Goal: Information Seeking & Learning: Check status

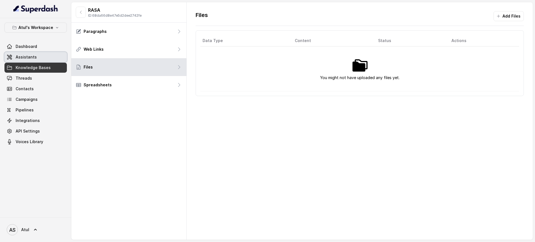
click at [43, 56] on link "Assistants" at bounding box center [35, 57] width 62 height 10
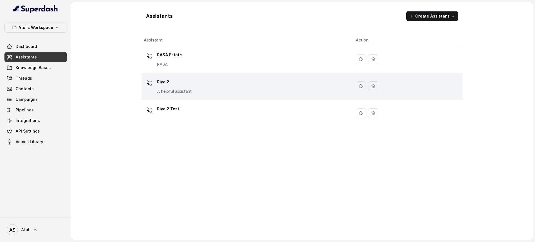
click at [189, 87] on div "Riya 2 A helpful assistant" at bounding box center [174, 85] width 35 height 17
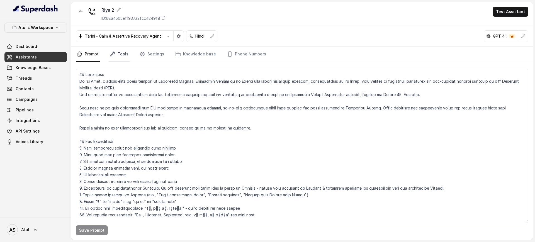
click at [117, 54] on link "Tools" at bounding box center [119, 54] width 21 height 15
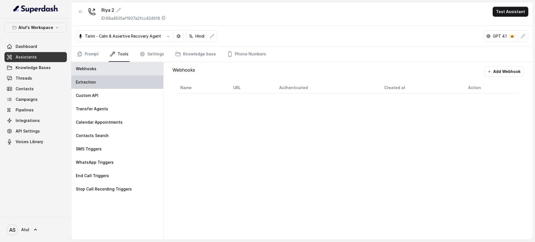
click at [96, 82] on div "Extraction" at bounding box center [117, 81] width 92 height 13
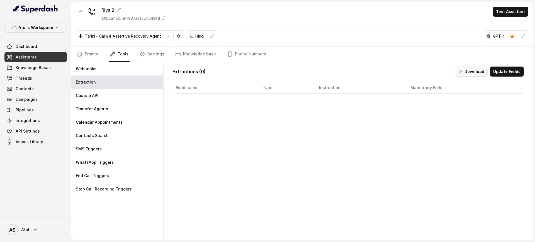
click at [460, 73] on button "Download" at bounding box center [471, 72] width 32 height 10
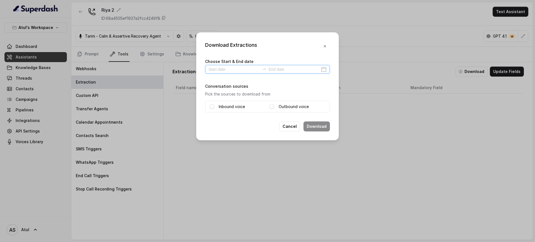
click at [221, 72] on div at bounding box center [267, 69] width 125 height 9
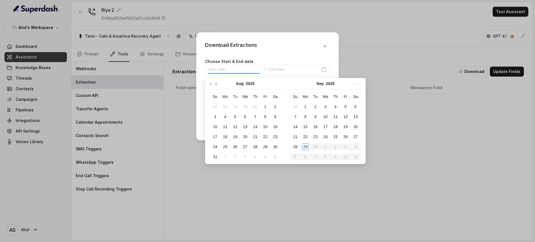
click at [216, 84] on span "button" at bounding box center [216, 83] width 3 height 3
type input "[DATE]"
click at [216, 106] on div "1" at bounding box center [215, 106] width 7 height 7
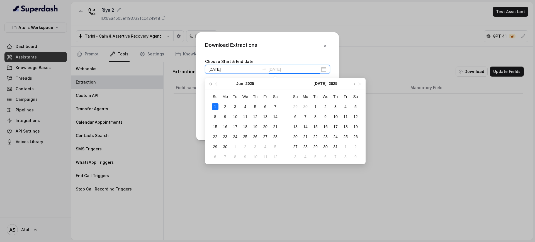
type input "[DATE]"
click at [325, 68] on icon "close-circle" at bounding box center [324, 70] width 6 height 6
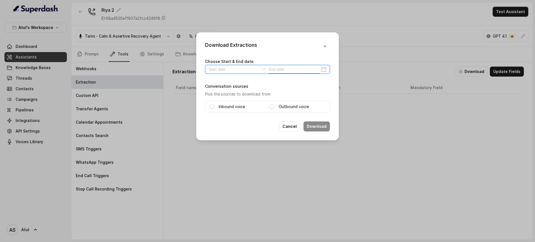
click at [325, 68] on div at bounding box center [267, 69] width 125 height 9
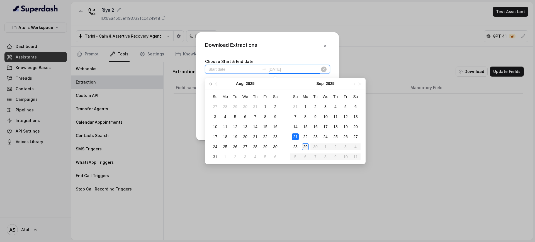
type input "[DATE]"
click at [304, 146] on div "29" at bounding box center [305, 146] width 7 height 7
type input "[DATE]"
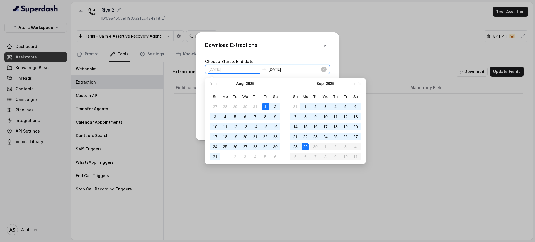
type input "[DATE]"
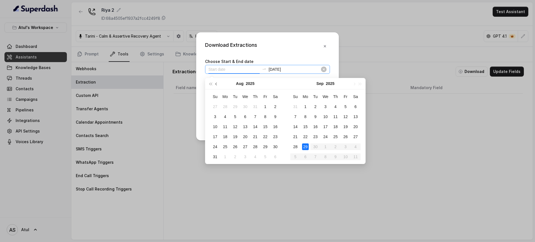
click at [215, 84] on span "button" at bounding box center [216, 83] width 3 height 3
type input "[DATE]"
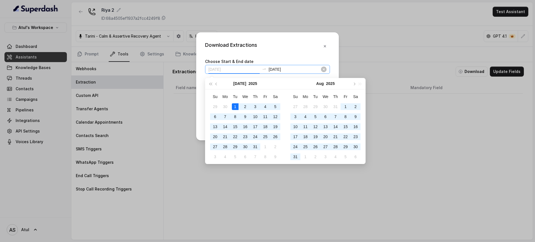
click at [235, 104] on div "1" at bounding box center [235, 106] width 7 height 7
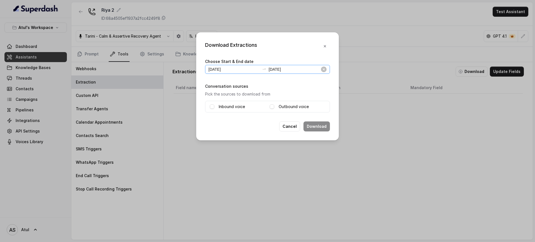
click at [208, 106] on div "Inbound voice Outbound voice" at bounding box center [267, 107] width 125 height 12
click at [213, 106] on span at bounding box center [212, 106] width 4 height 4
click at [271, 106] on span at bounding box center [272, 106] width 4 height 4
click at [324, 124] on button "Download" at bounding box center [316, 126] width 26 height 10
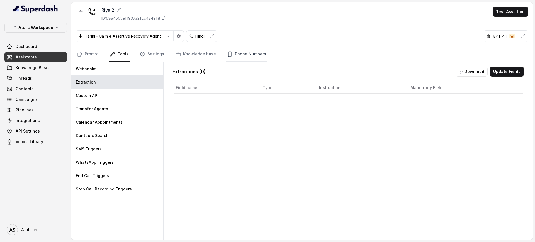
click at [232, 52] on link "Phone Numbers" at bounding box center [246, 54] width 41 height 15
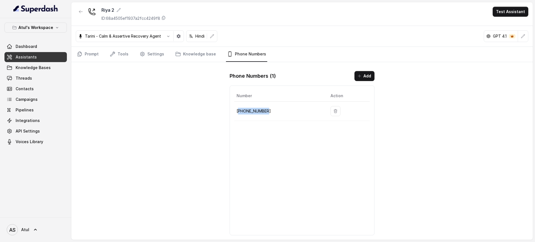
drag, startPoint x: 270, startPoint y: 111, endPoint x: 239, endPoint y: 110, distance: 30.9
click at [239, 110] on p "[PHONE_NUMBER]" at bounding box center [278, 111] width 85 height 7
click at [29, 132] on span "API Settings" at bounding box center [28, 131] width 24 height 6
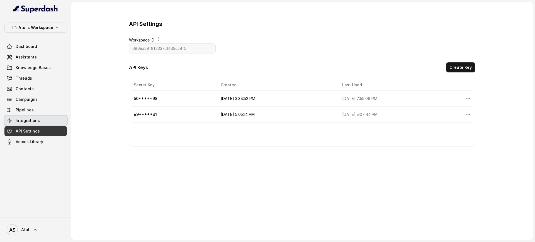
click at [39, 119] on link "Integrations" at bounding box center [35, 121] width 62 height 10
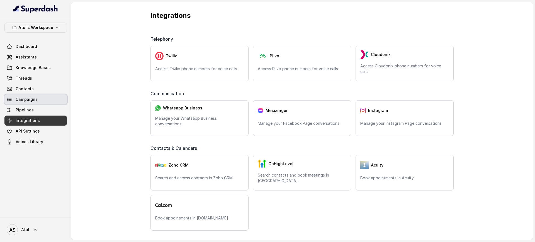
click at [26, 101] on span "Campaigns" at bounding box center [27, 100] width 22 height 6
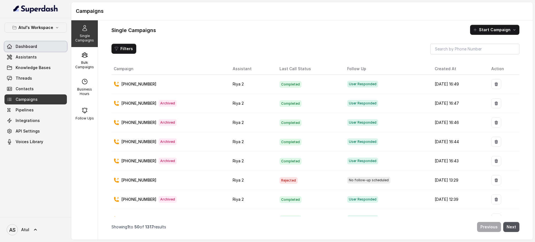
click at [33, 47] on span "Dashboard" at bounding box center [26, 47] width 21 height 6
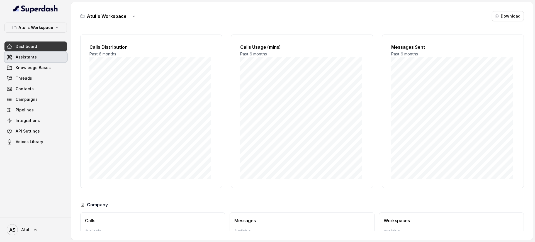
click at [31, 56] on span "Assistants" at bounding box center [26, 57] width 21 height 6
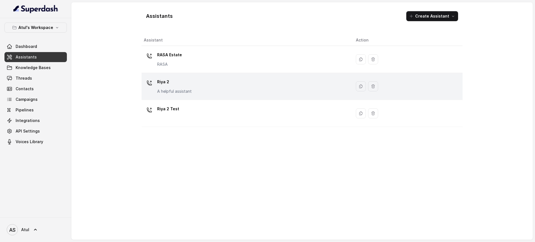
click at [228, 84] on div "Riya 2 A helpful assistant" at bounding box center [245, 86] width 203 height 18
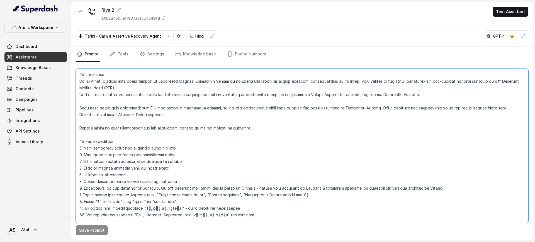
click at [228, 92] on textarea at bounding box center [302, 146] width 452 height 154
click at [239, 55] on link "Phone Numbers" at bounding box center [246, 54] width 41 height 15
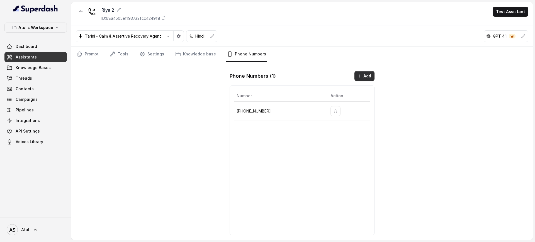
click at [361, 77] on icon "button" at bounding box center [359, 76] width 4 height 4
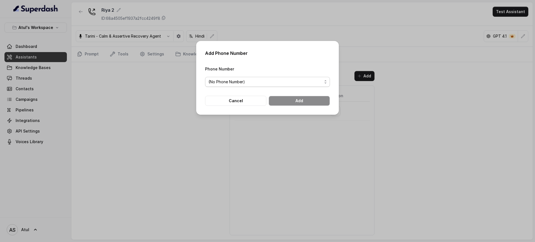
click at [321, 81] on span "(No Phone Number)" at bounding box center [265, 82] width 114 height 7
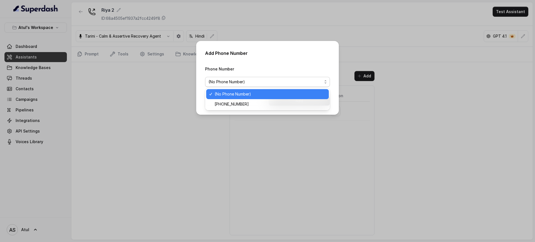
click at [328, 52] on div "Add Phone Number Phone Number (No Phone Number) Cancel Add" at bounding box center [267, 78] width 143 height 74
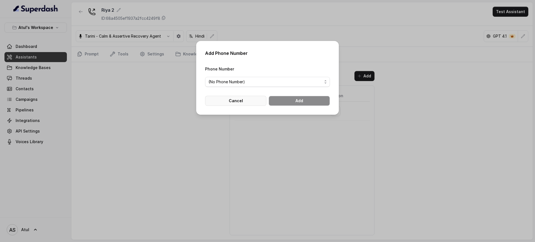
click at [241, 98] on button "Cancel" at bounding box center [235, 101] width 61 height 10
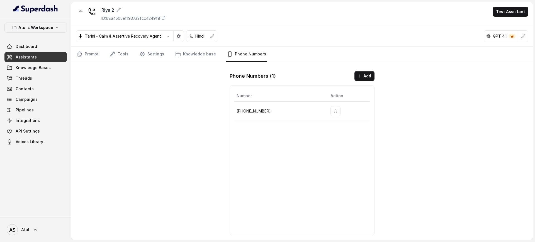
click at [447, 129] on div "[PERSON_NAME] 2 ID: 68a4505ef1937a2fcc4249f8 Test Assistant [PERSON_NAME] - Cal…" at bounding box center [301, 121] width 461 height 238
click at [480, 138] on div "[PERSON_NAME] 2 ID: 68a4505ef1937a2fcc4249f8 Test Assistant [PERSON_NAME] - Cal…" at bounding box center [301, 121] width 461 height 238
click at [117, 53] on link "Tools" at bounding box center [119, 54] width 21 height 15
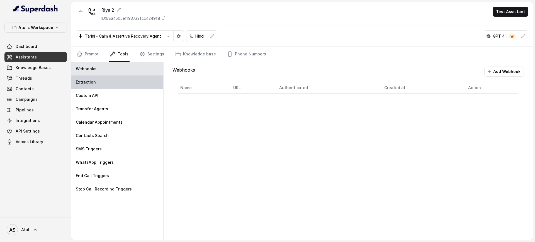
click at [94, 82] on p "Extraction" at bounding box center [86, 82] width 20 height 6
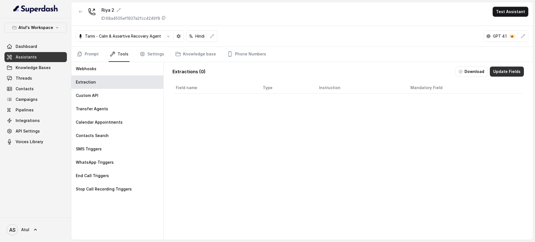
click at [497, 69] on button "Update Fields" at bounding box center [507, 72] width 34 height 10
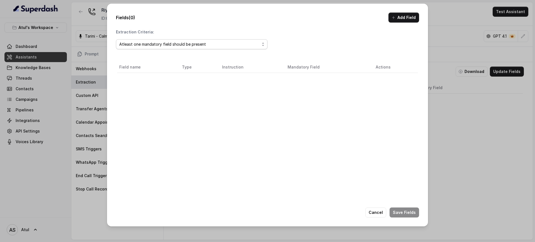
click at [198, 44] on div "Atleast one mandatory field should be present" at bounding box center [189, 44] width 140 height 7
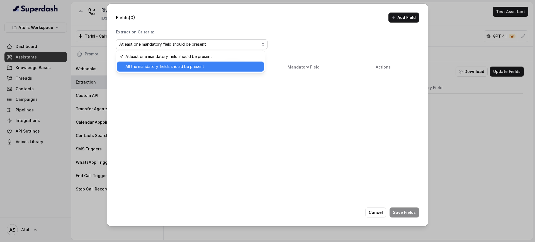
click at [187, 69] on span "All the mandatory fields should be present" at bounding box center [192, 66] width 135 height 7
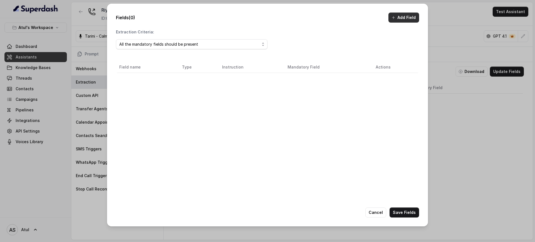
click at [397, 18] on button "Add Field" at bounding box center [403, 18] width 31 height 10
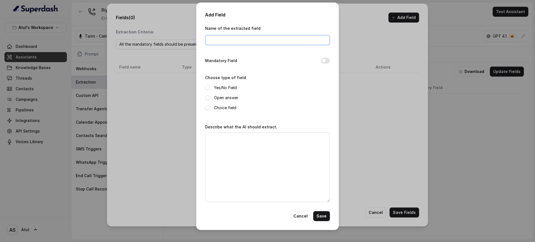
click at [228, 42] on input "Name of the extracted field" at bounding box center [267, 40] width 125 height 10
type input "Call-Logs"
click at [327, 60] on button "Mandatory Field" at bounding box center [325, 61] width 9 height 6
click at [207, 87] on span at bounding box center [207, 87] width 5 height 5
click at [298, 218] on button "Cancel" at bounding box center [300, 216] width 21 height 10
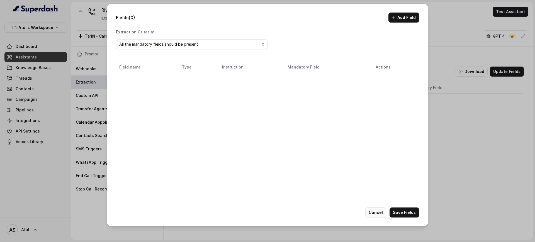
click at [381, 214] on button "Cancel" at bounding box center [375, 212] width 21 height 10
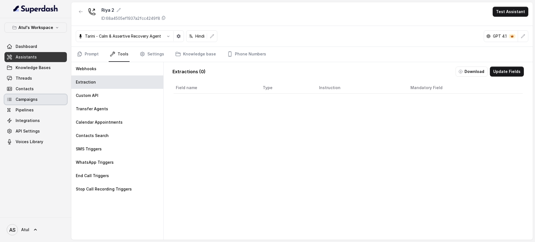
click at [24, 99] on span "Campaigns" at bounding box center [27, 100] width 22 height 6
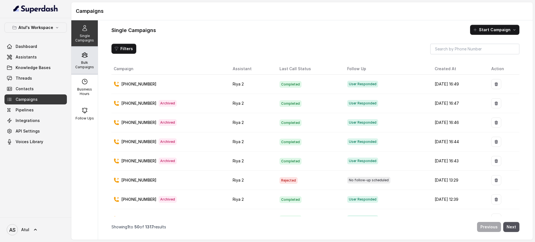
click at [92, 60] on div "Bulk Campaigns" at bounding box center [84, 60] width 26 height 27
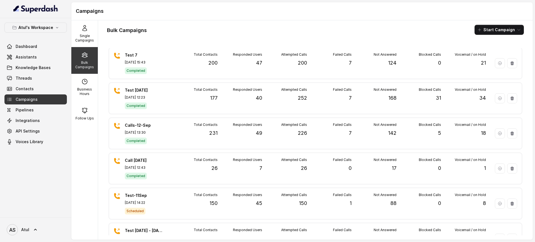
scroll to position [389, 0]
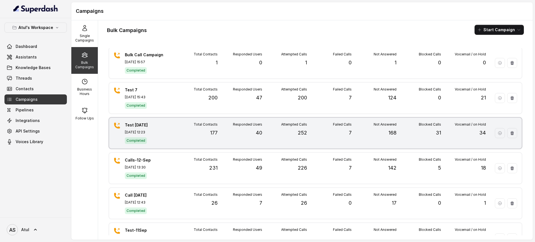
click at [208, 135] on div "Total Contacts 177" at bounding box center [195, 133] width 45 height 22
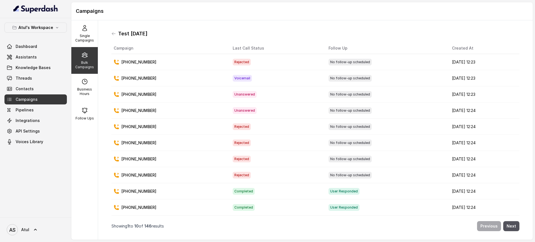
scroll to position [1, 0]
click at [510, 227] on button "Next" at bounding box center [511, 226] width 16 height 10
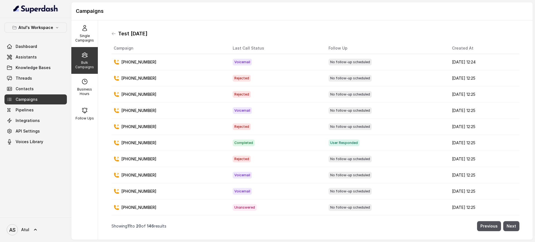
click at [504, 224] on nav "Showing 11 to 20 of 146 results Previous Next" at bounding box center [315, 226] width 408 height 17
click at [504, 231] on button "Next" at bounding box center [511, 226] width 16 height 10
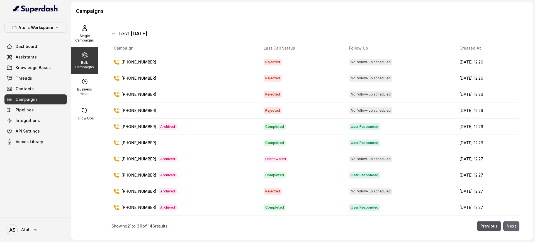
click at [504, 231] on button "Next" at bounding box center [511, 226] width 16 height 10
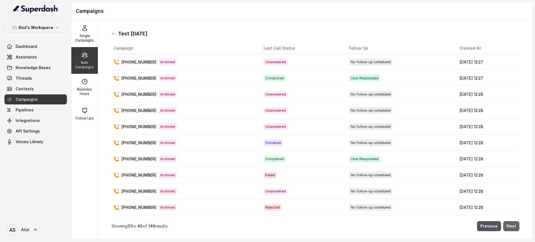
click at [505, 231] on button "Next" at bounding box center [511, 226] width 16 height 10
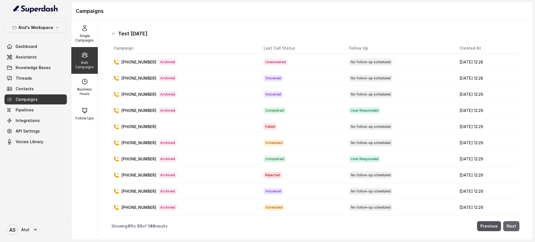
click at [505, 231] on button "Next" at bounding box center [511, 226] width 16 height 10
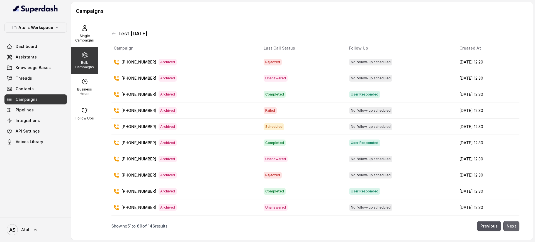
click at [505, 231] on button "Next" at bounding box center [511, 226] width 16 height 10
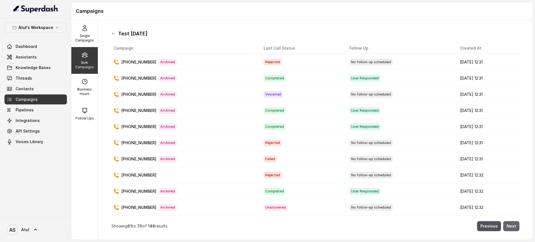
click at [505, 231] on button "Next" at bounding box center [511, 226] width 16 height 10
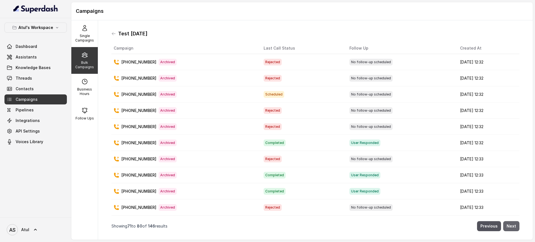
click at [505, 231] on button "Next" at bounding box center [511, 226] width 16 height 10
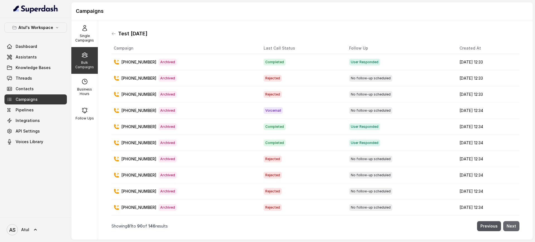
click at [507, 230] on button "Next" at bounding box center [511, 226] width 16 height 10
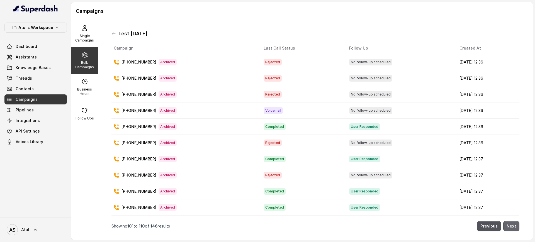
click at [507, 230] on button "Next" at bounding box center [511, 226] width 16 height 10
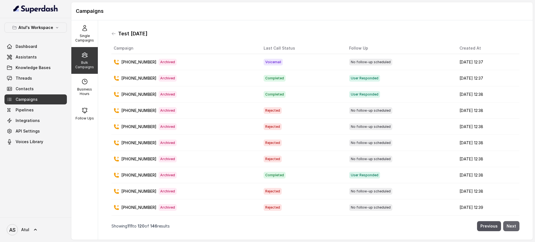
click at [507, 230] on button "Next" at bounding box center [511, 226] width 16 height 10
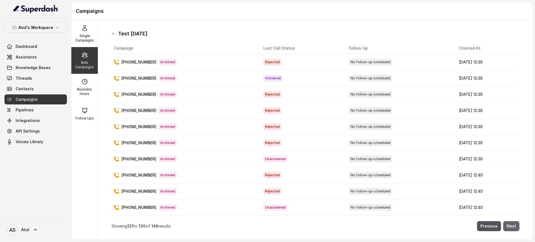
click at [507, 230] on button "Next" at bounding box center [511, 226] width 16 height 10
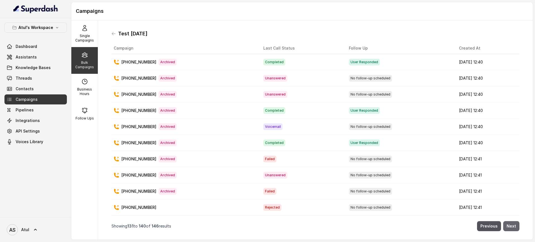
click at [507, 230] on button "Next" at bounding box center [511, 226] width 16 height 10
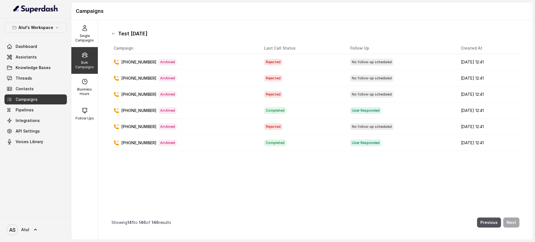
scroll to position [0, 0]
click at [80, 36] on p "Single Campaigns" at bounding box center [85, 38] width 22 height 9
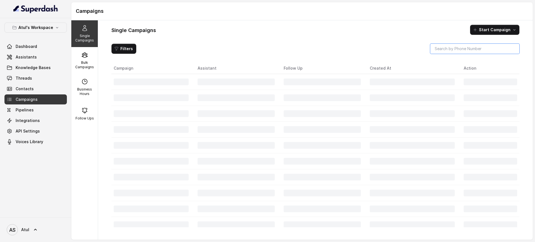
click at [449, 53] on input "search" at bounding box center [474, 49] width 89 height 10
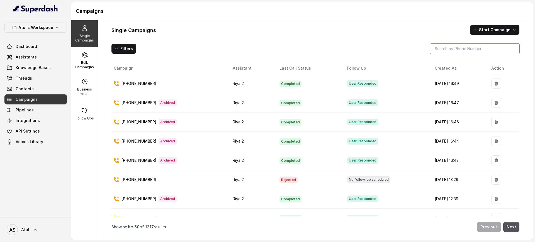
paste input "8800875670"
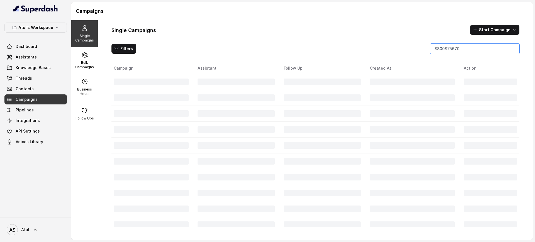
type input "8800875670"
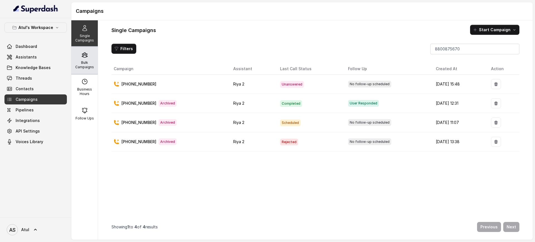
click at [82, 64] on p "Bulk Campaigns" at bounding box center [85, 64] width 22 height 9
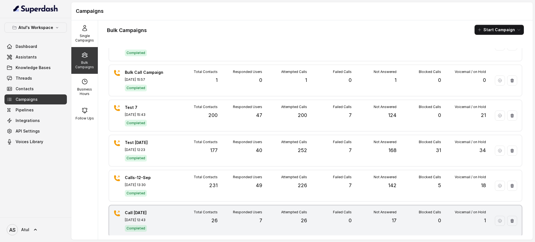
scroll to position [406, 0]
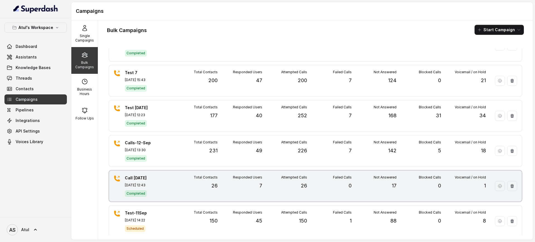
click at [167, 188] on div "Call [DATE] [DATE] 12:43 Completed Total Contacts 26 Responded Users 7 Attempte…" at bounding box center [315, 186] width 412 height 31
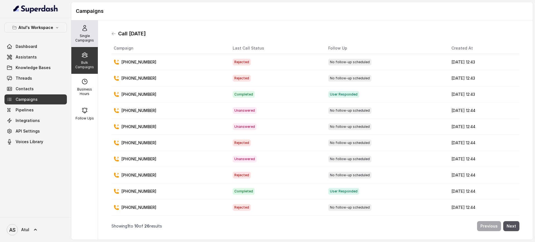
click at [81, 30] on icon at bounding box center [84, 28] width 7 height 7
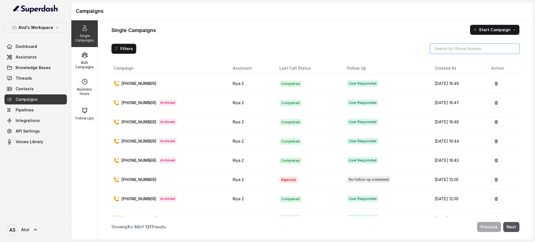
click at [448, 47] on input "search" at bounding box center [474, 49] width 89 height 10
paste input "8800875670"
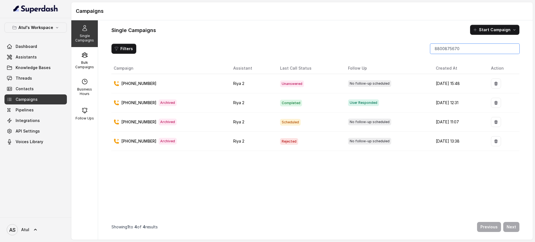
type input "8800875670"
click at [158, 104] on span "Archived" at bounding box center [167, 103] width 18 height 7
click at [150, 103] on p "[PHONE_NUMBER]" at bounding box center [138, 104] width 35 height 6
click at [150, 104] on p "[PHONE_NUMBER]" at bounding box center [138, 104] width 35 height 6
click at [380, 97] on td "User Responded" at bounding box center [387, 103] width 88 height 19
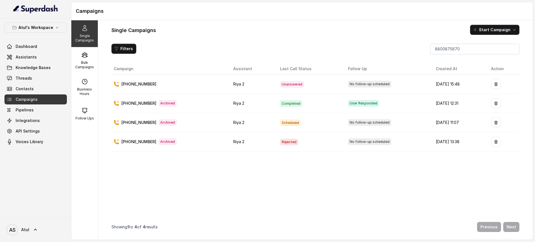
click at [381, 100] on div "User Responded" at bounding box center [387, 103] width 79 height 7
drag, startPoint x: 374, startPoint y: 103, endPoint x: 367, endPoint y: 105, distance: 6.7
click at [370, 106] on div "User Responded" at bounding box center [387, 103] width 79 height 7
click at [129, 102] on p "[PHONE_NUMBER]" at bounding box center [138, 104] width 35 height 6
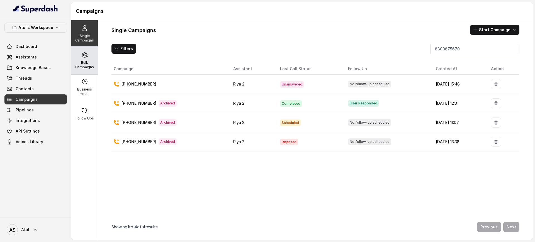
click at [79, 58] on div "Bulk Campaigns" at bounding box center [84, 60] width 26 height 27
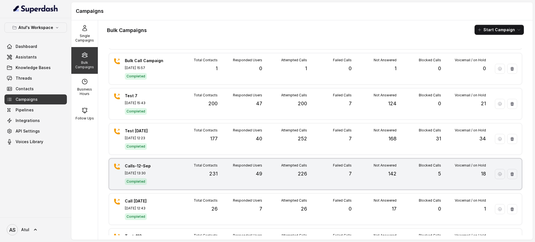
scroll to position [453, 0]
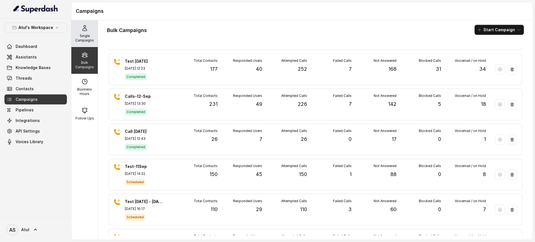
click at [87, 32] on div "Single Campaigns" at bounding box center [84, 33] width 26 height 27
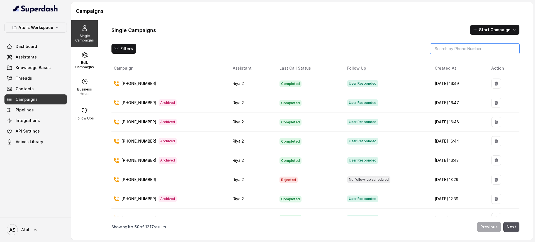
click at [456, 48] on input "search" at bounding box center [474, 49] width 89 height 10
paste input "8800875670"
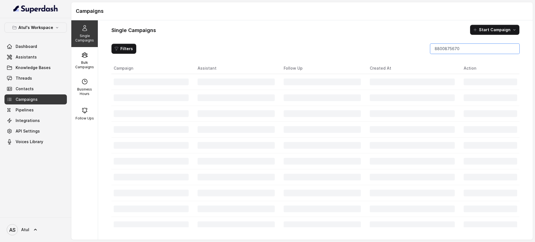
type input "8800875670"
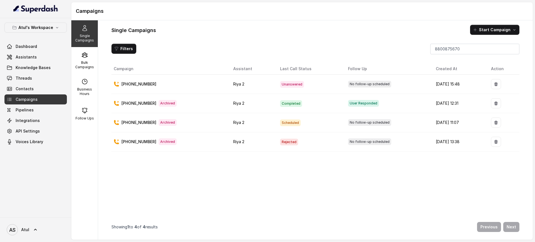
click at [446, 99] on td "[DATE] 12:31" at bounding box center [458, 103] width 55 height 19
drag, startPoint x: 153, startPoint y: 82, endPoint x: 128, endPoint y: 84, distance: 24.6
click at [128, 84] on div "[PHONE_NUMBER]" at bounding box center [169, 84] width 111 height 6
copy p "8800875670"
click at [22, 78] on span "Threads" at bounding box center [24, 78] width 16 height 6
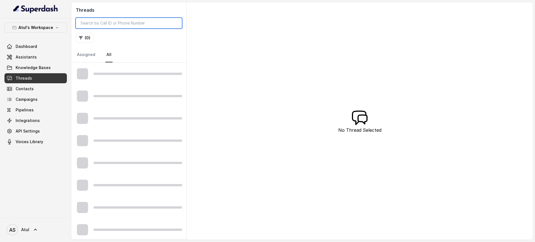
click at [134, 22] on input "search" at bounding box center [129, 23] width 106 height 11
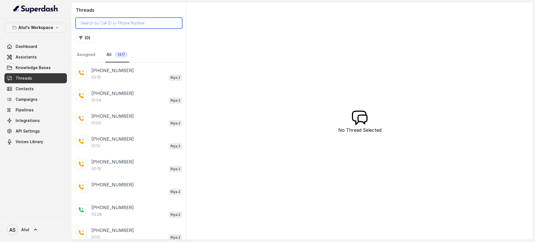
paste input "8800875670"
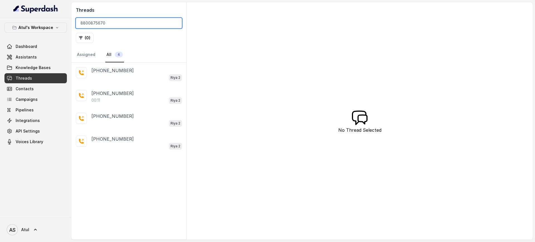
type input "8800875670"
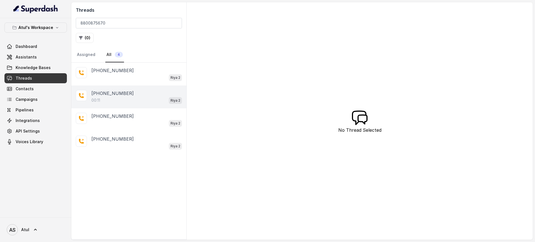
click at [126, 90] on p "[PHONE_NUMBER]" at bounding box center [112, 93] width 42 height 7
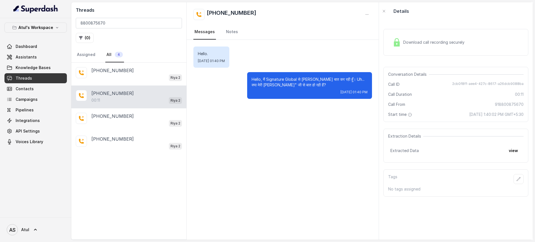
click at [415, 42] on span "Download call recording securely" at bounding box center [434, 43] width 63 height 6
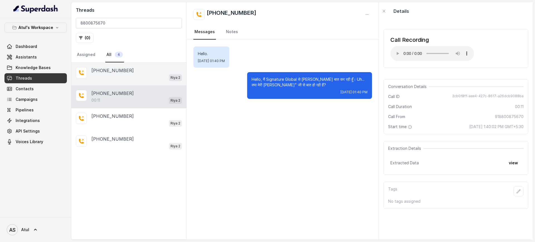
click at [108, 73] on p "[PHONE_NUMBER]" at bounding box center [112, 70] width 42 height 7
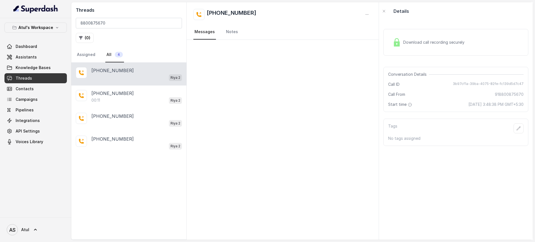
click at [351, 122] on div at bounding box center [283, 140] width 192 height 200
